Goal: Task Accomplishment & Management: Manage account settings

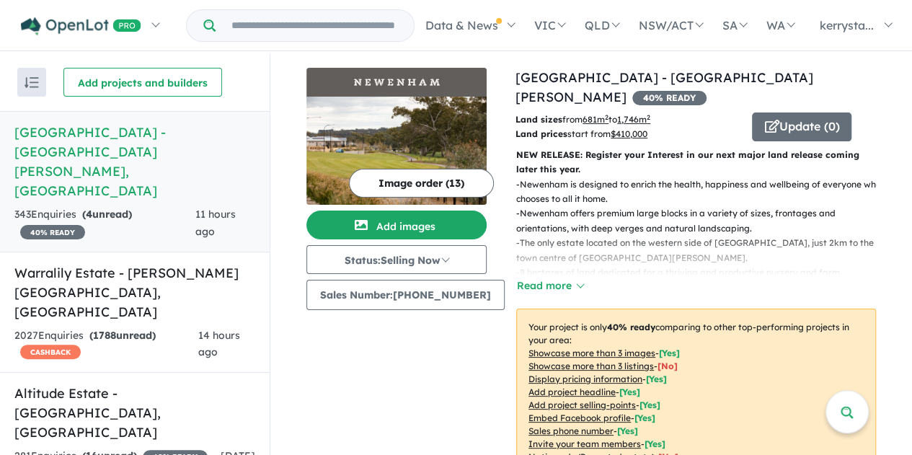
click at [69, 144] on h5 "[GEOGRAPHIC_DATA] - [GEOGRAPHIC_DATA][PERSON_NAME][GEOGRAPHIC_DATA]" at bounding box center [134, 162] width 241 height 78
click at [66, 133] on h5 "[GEOGRAPHIC_DATA] - [GEOGRAPHIC_DATA][PERSON_NAME][GEOGRAPHIC_DATA]" at bounding box center [134, 162] width 241 height 78
click at [537, 282] on button "Read more" at bounding box center [550, 286] width 68 height 17
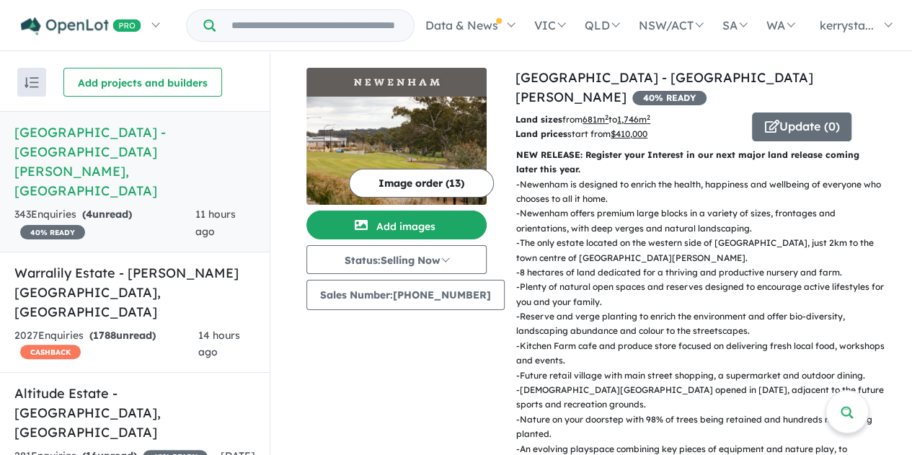
click at [419, 185] on button "Image order ( 13 )" at bounding box center [421, 183] width 145 height 29
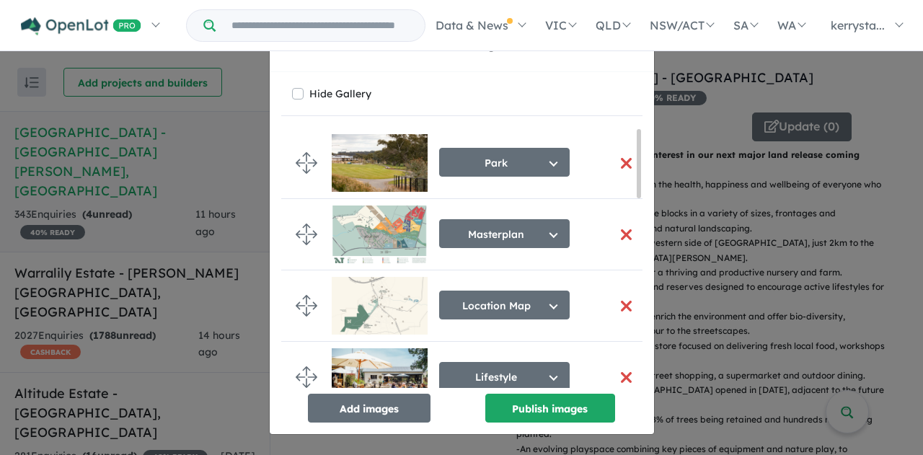
click at [620, 234] on button "button" at bounding box center [627, 234] width 30 height 31
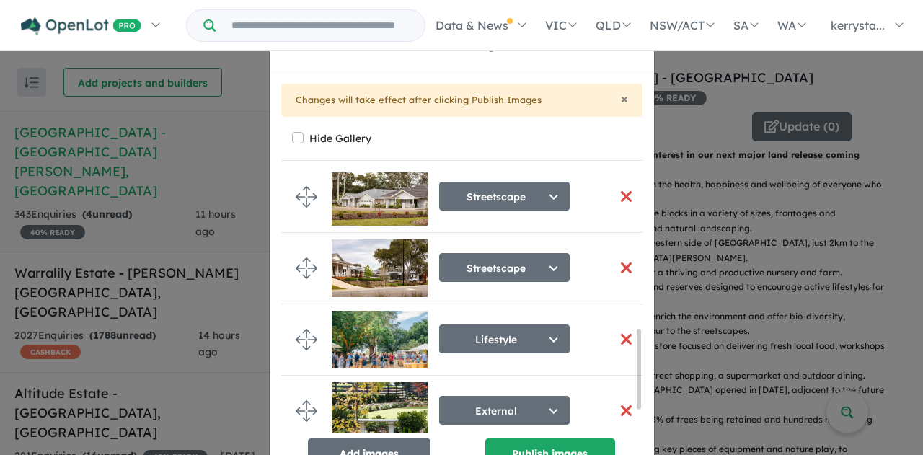
scroll to position [515, 0]
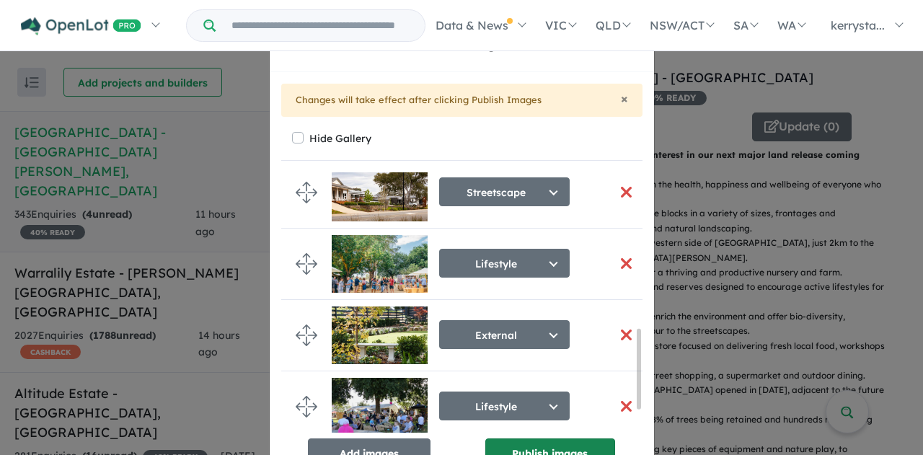
click at [506, 444] on button "Publish images" at bounding box center [550, 452] width 130 height 29
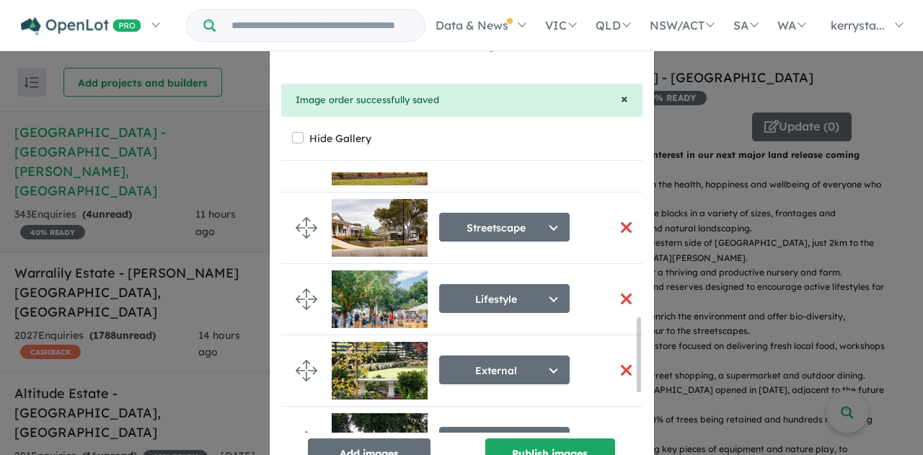
click at [621, 97] on span "×" at bounding box center [624, 98] width 7 height 17
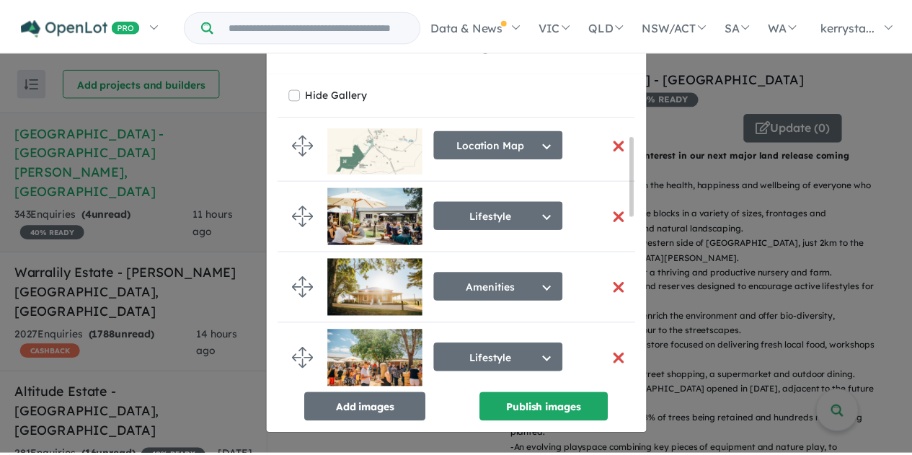
scroll to position [0, 0]
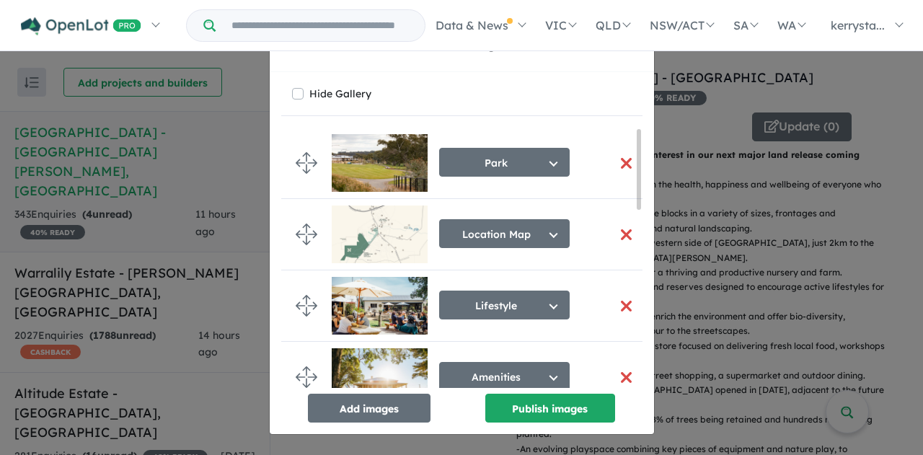
click at [697, 105] on div "Re-order images × Close Hide Gallery Park Select image tag Aerial Location Map …" at bounding box center [461, 227] width 923 height 455
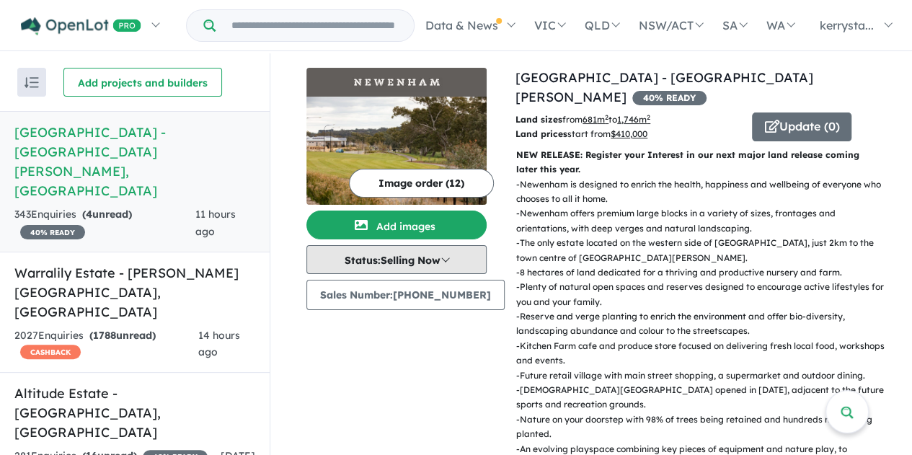
click at [413, 260] on button "Status: Selling Now" at bounding box center [397, 259] width 180 height 29
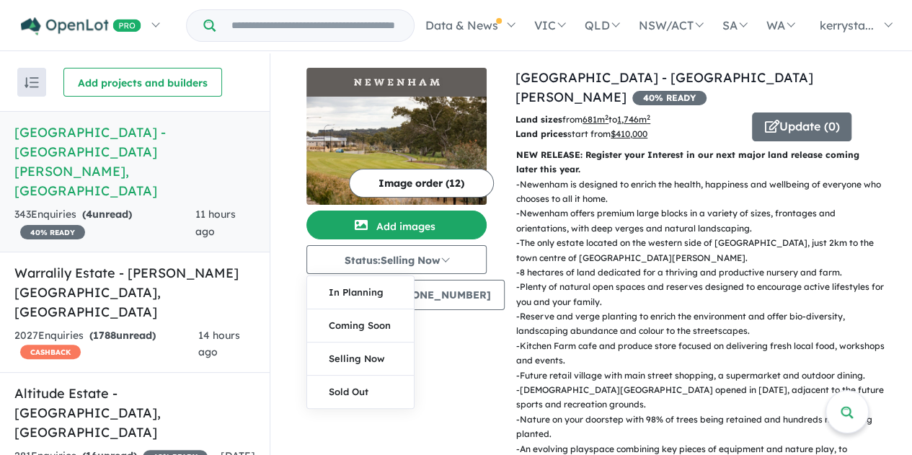
click at [457, 363] on div "Image order ( 12 ) Add images Status: Selling Now In Planning Coming Soon Selli…" at bounding box center [411, 462] width 209 height 789
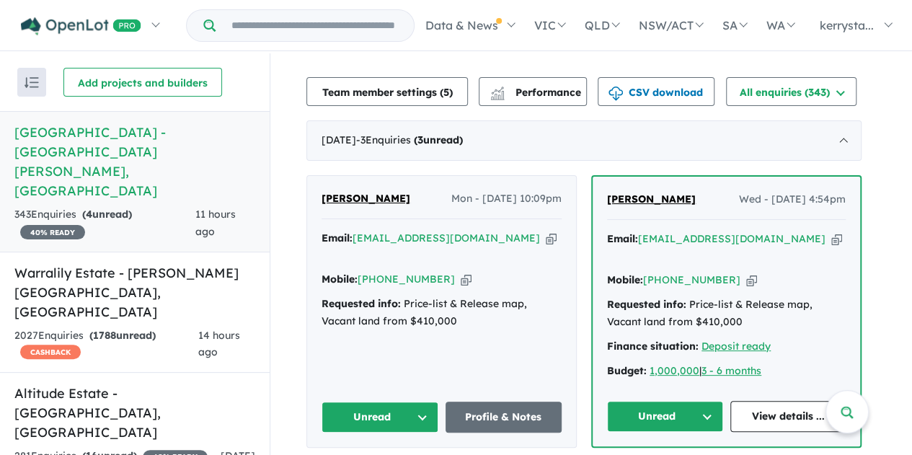
scroll to position [793, 0]
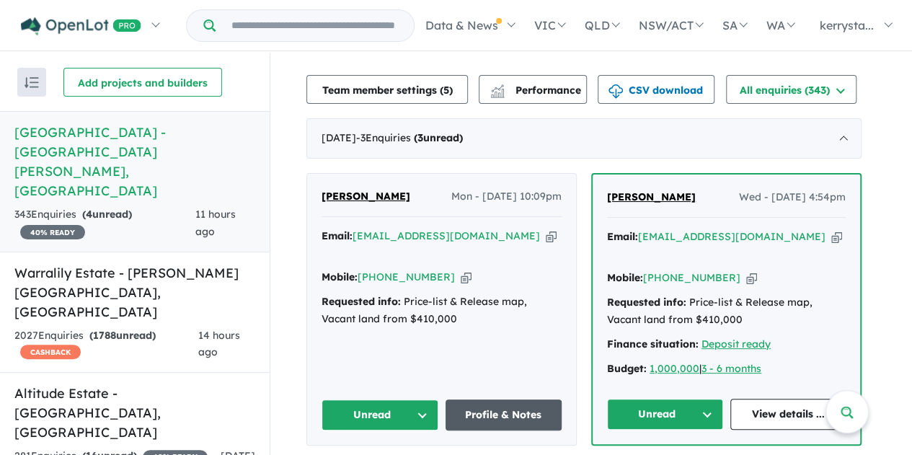
click at [504, 400] on link "Profile & Notes" at bounding box center [504, 415] width 117 height 31
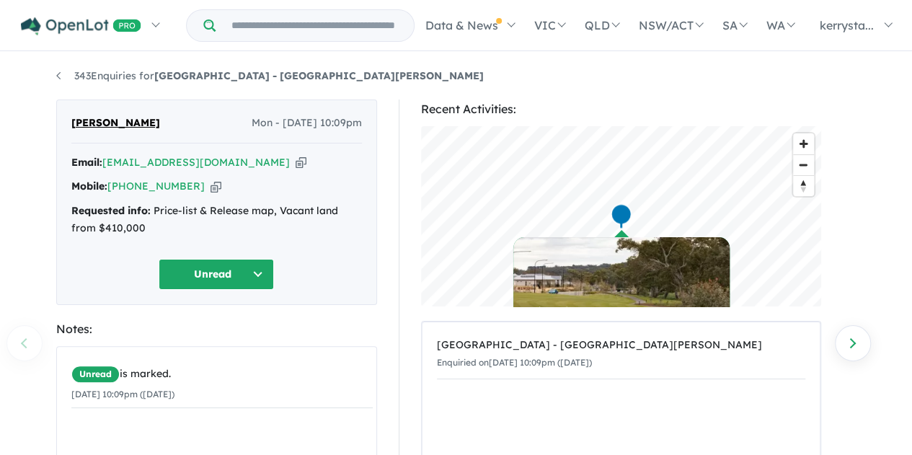
click at [104, 125] on span "[PERSON_NAME]" at bounding box center [115, 123] width 89 height 17
